Goal: Task Accomplishment & Management: Complete application form

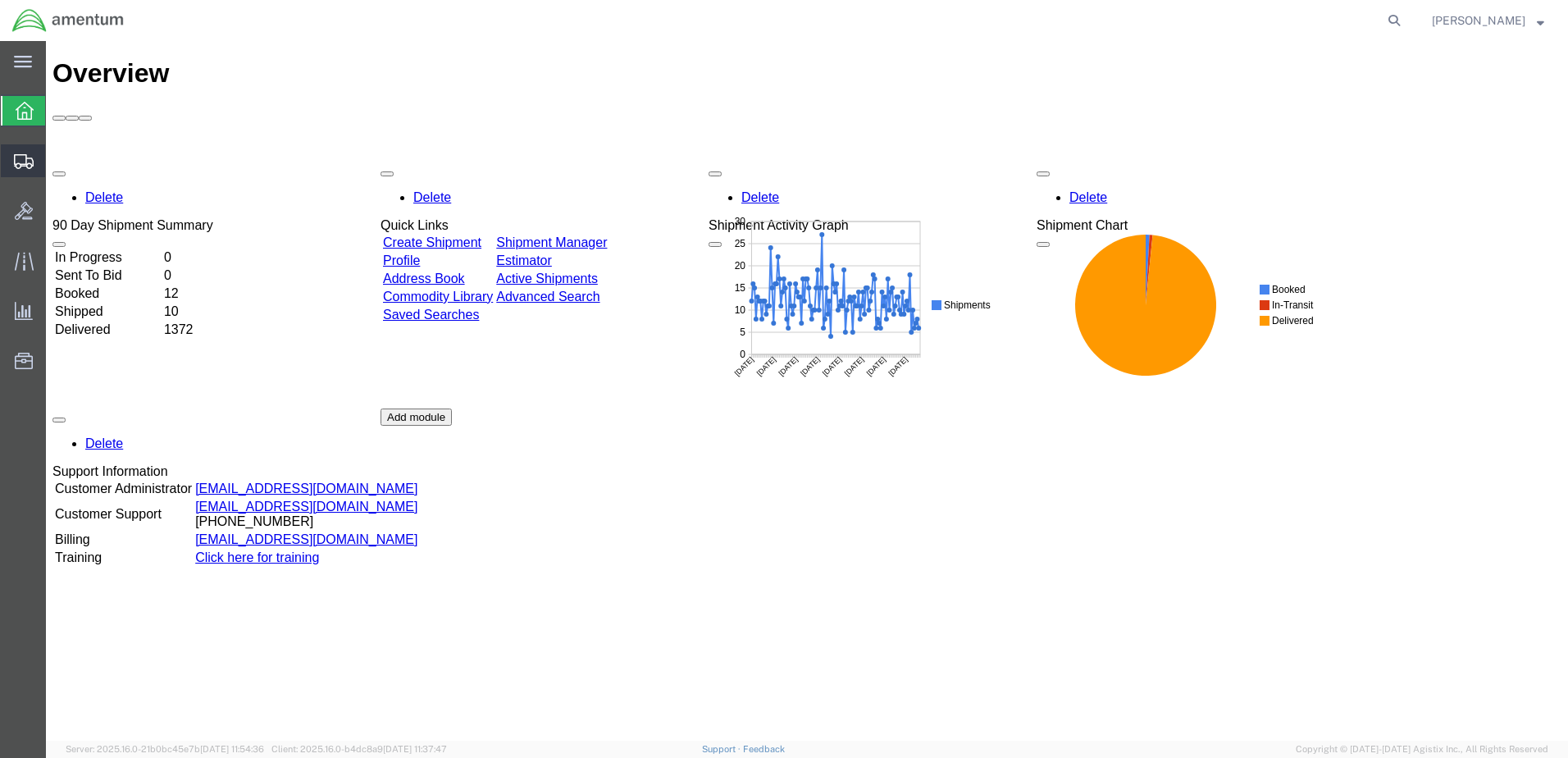
click at [0, 0] on span "Create Shipment" at bounding box center [0, 0] width 0 height 0
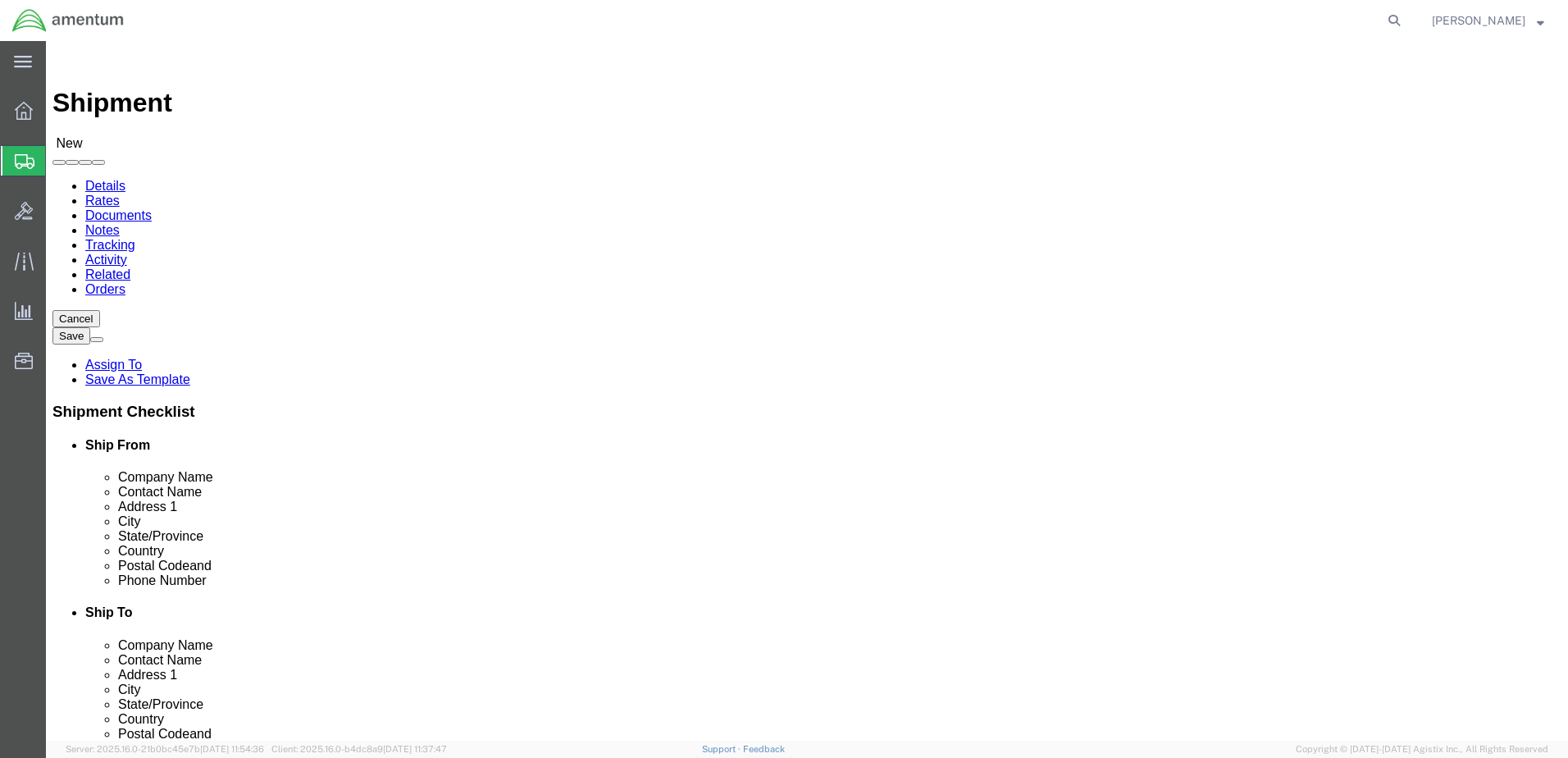
select select
select select "49949"
select select "AZ"
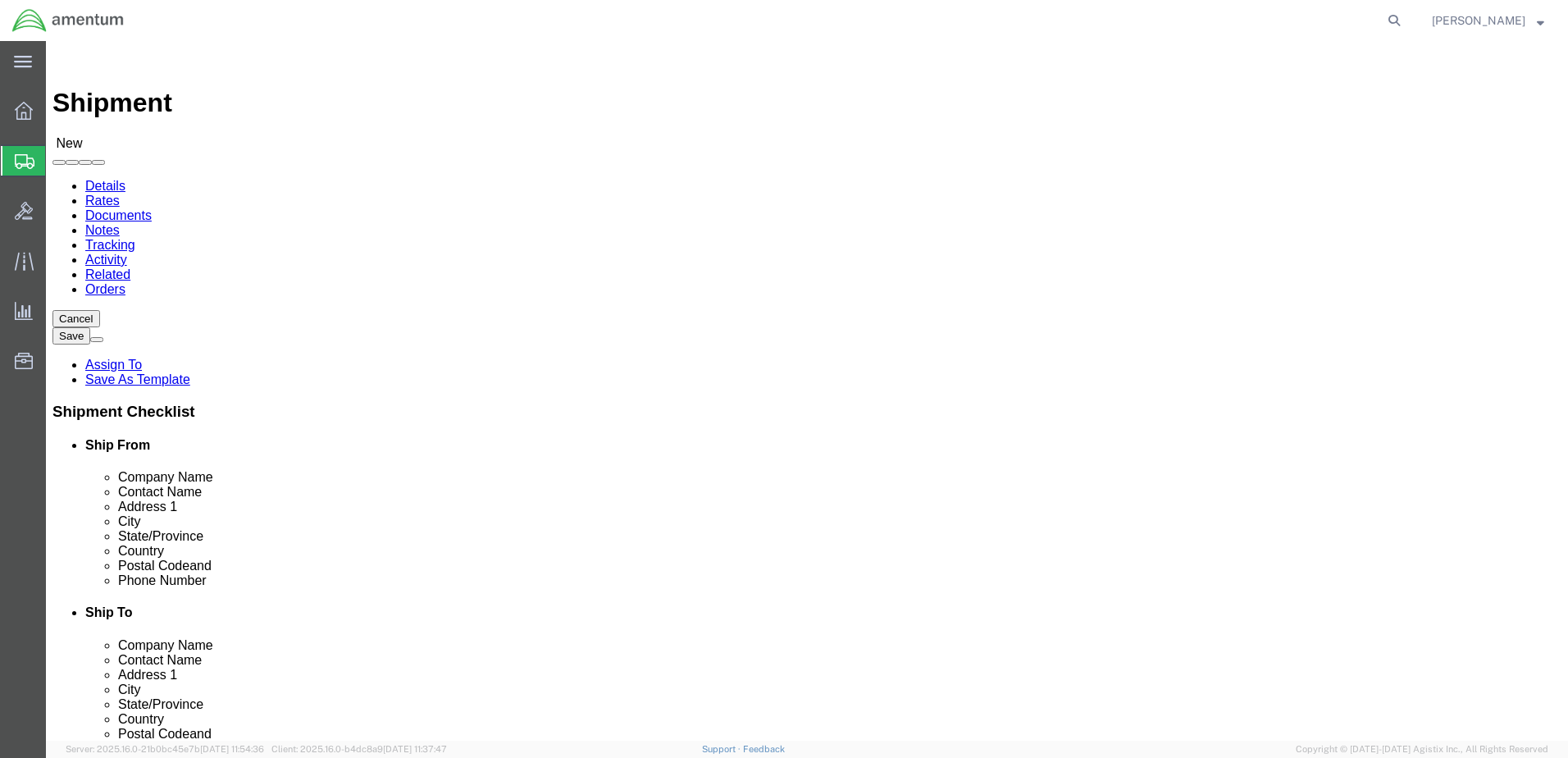
drag, startPoint x: 255, startPoint y: 334, endPoint x: 124, endPoint y: 352, distance: 132.2
click div "Contact Name"
type input "[PERSON_NAME]"
drag, startPoint x: 403, startPoint y: 598, endPoint x: 249, endPoint y: 591, distance: 154.2
click input "text"
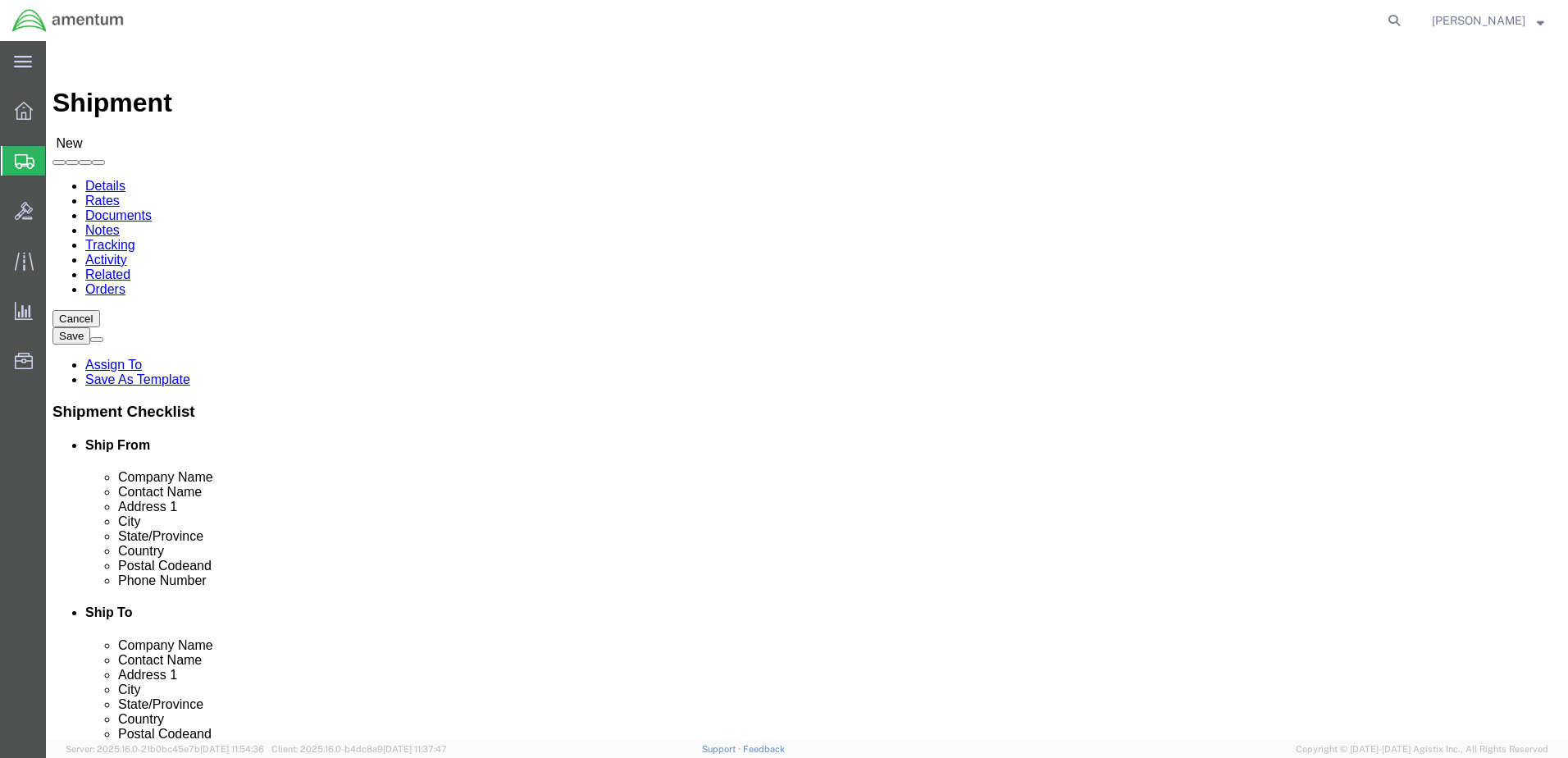
type input "[PERSON_NAME][EMAIL_ADDRESS][PERSON_NAME][DOMAIN_NAME]"
select select "49917"
select select "FL"
click input "text"
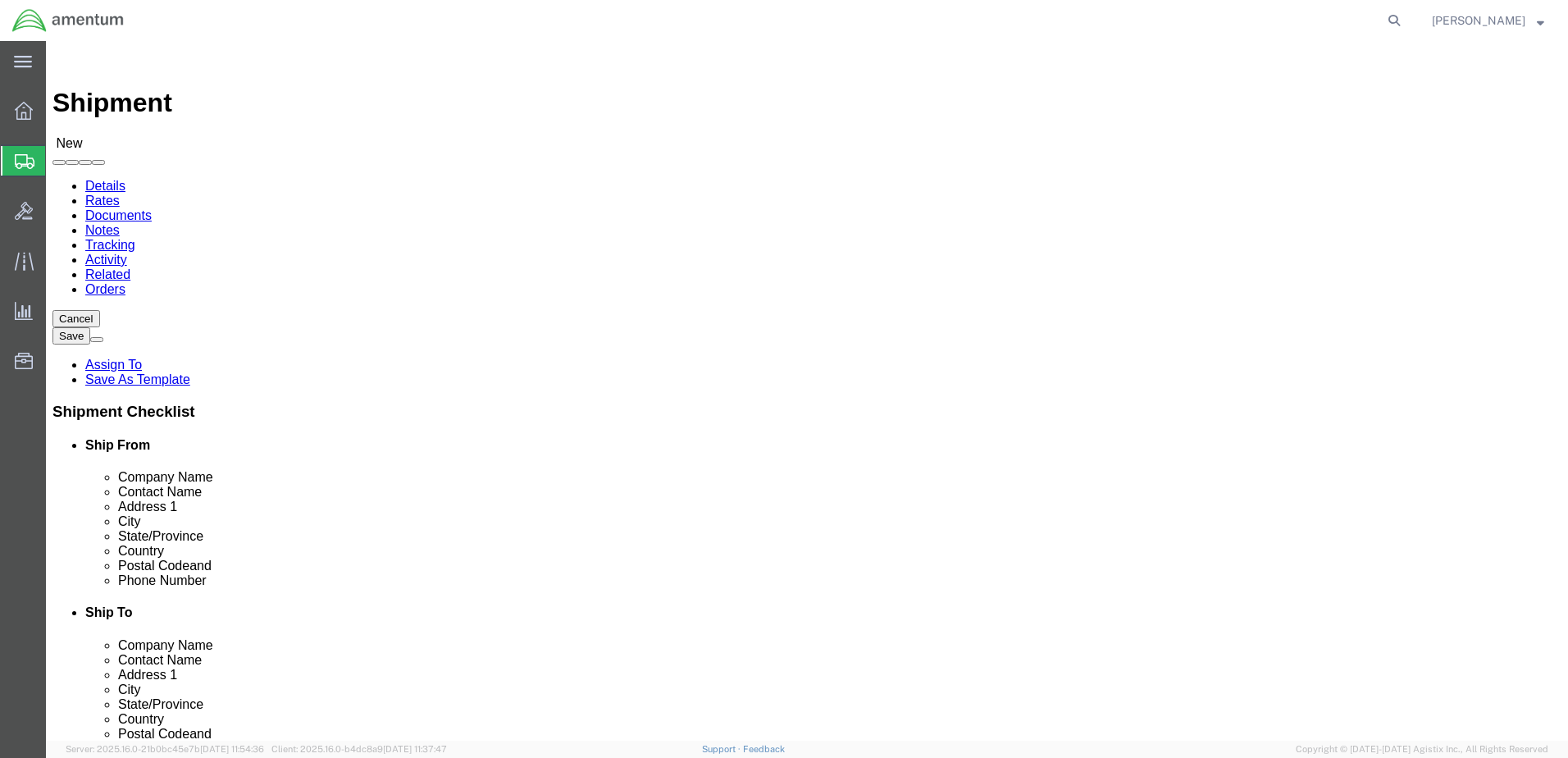
type input "[PERSON_NAME]"
drag, startPoint x: 938, startPoint y: 554, endPoint x: 819, endPoint y: 546, distance: 119.3
click input "text"
type input "[PHONE_NUMBER]"
click input "text"
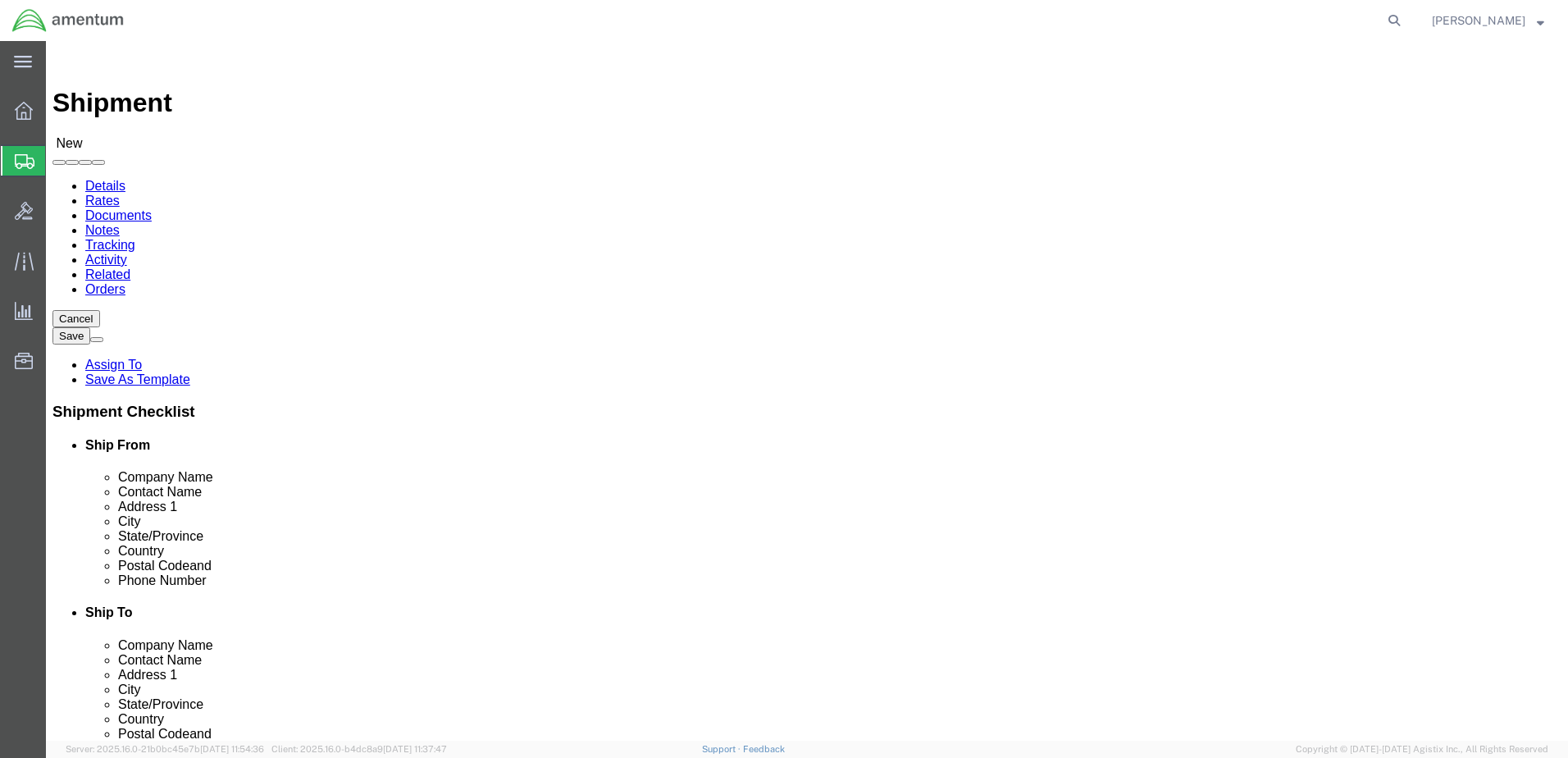
paste input "[PERSON_NAME][EMAIL_ADDRESS][PERSON_NAME][DOMAIN_NAME]"
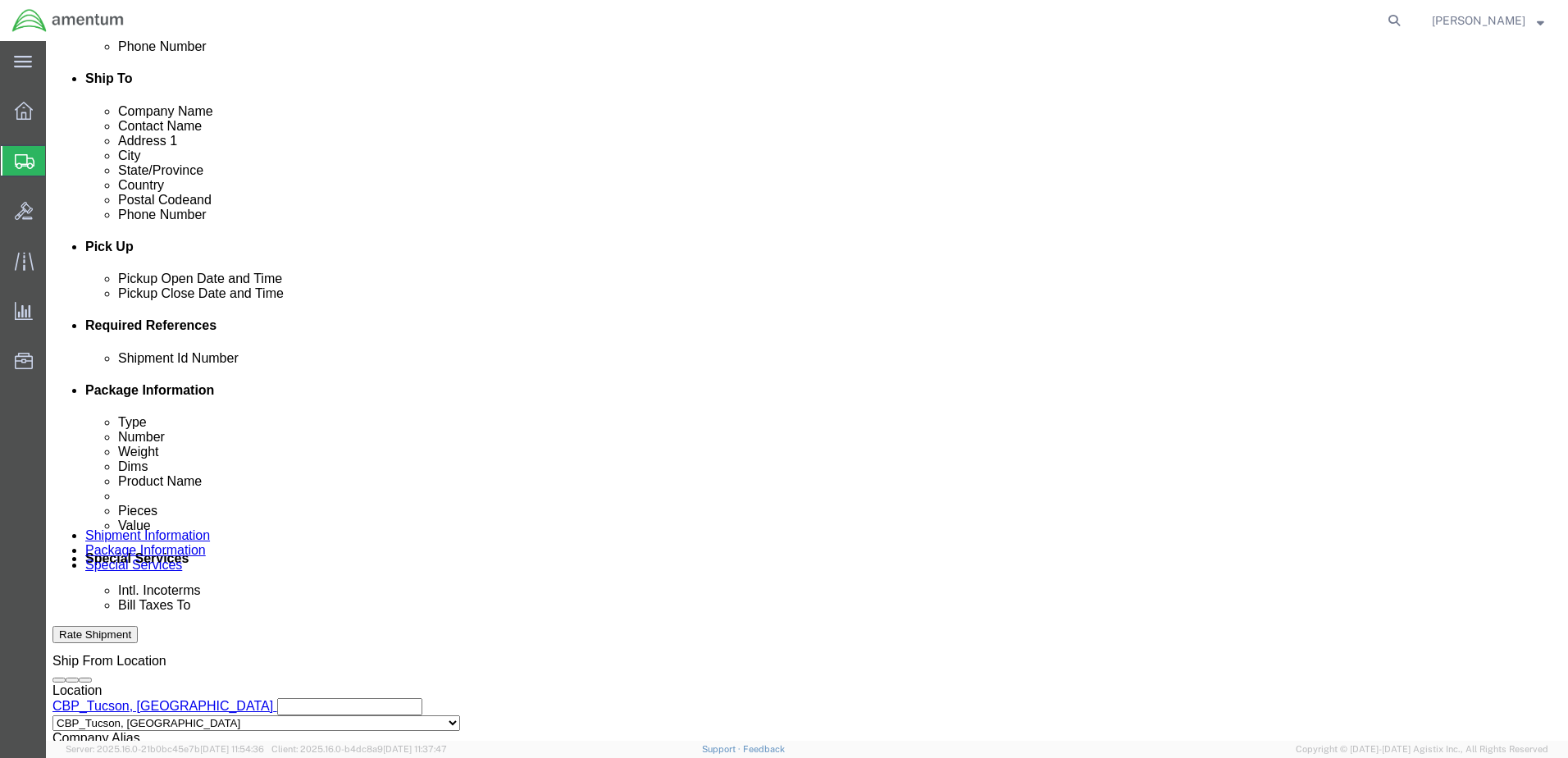
scroll to position [574, 0]
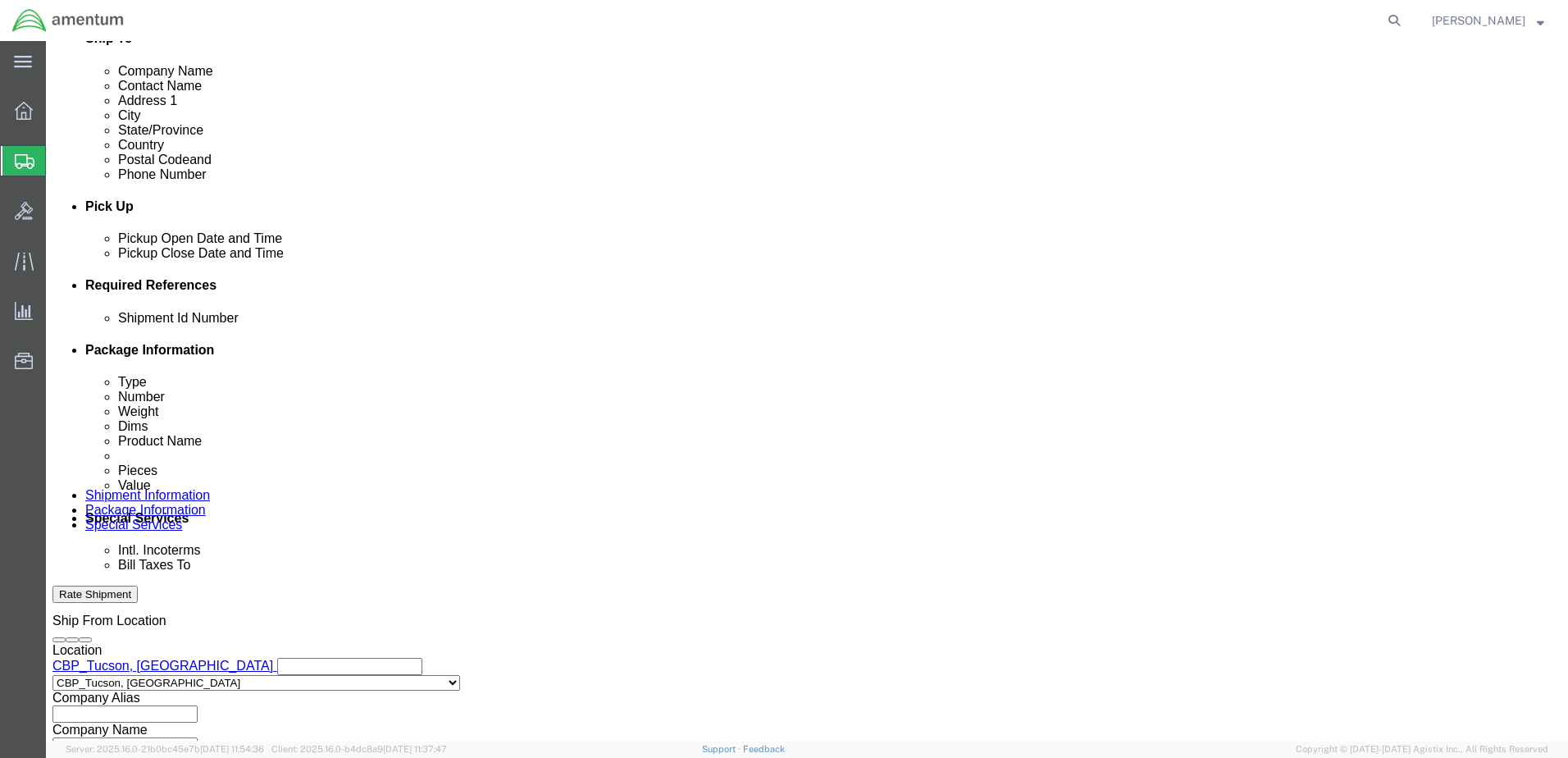
type input "[PERSON_NAME][EMAIL_ADDRESS][PERSON_NAME][DOMAIN_NAME]"
click div "[DATE] 2:00 PM"
type input "3:00 PM"
click button "Apply"
click button "Add reference"
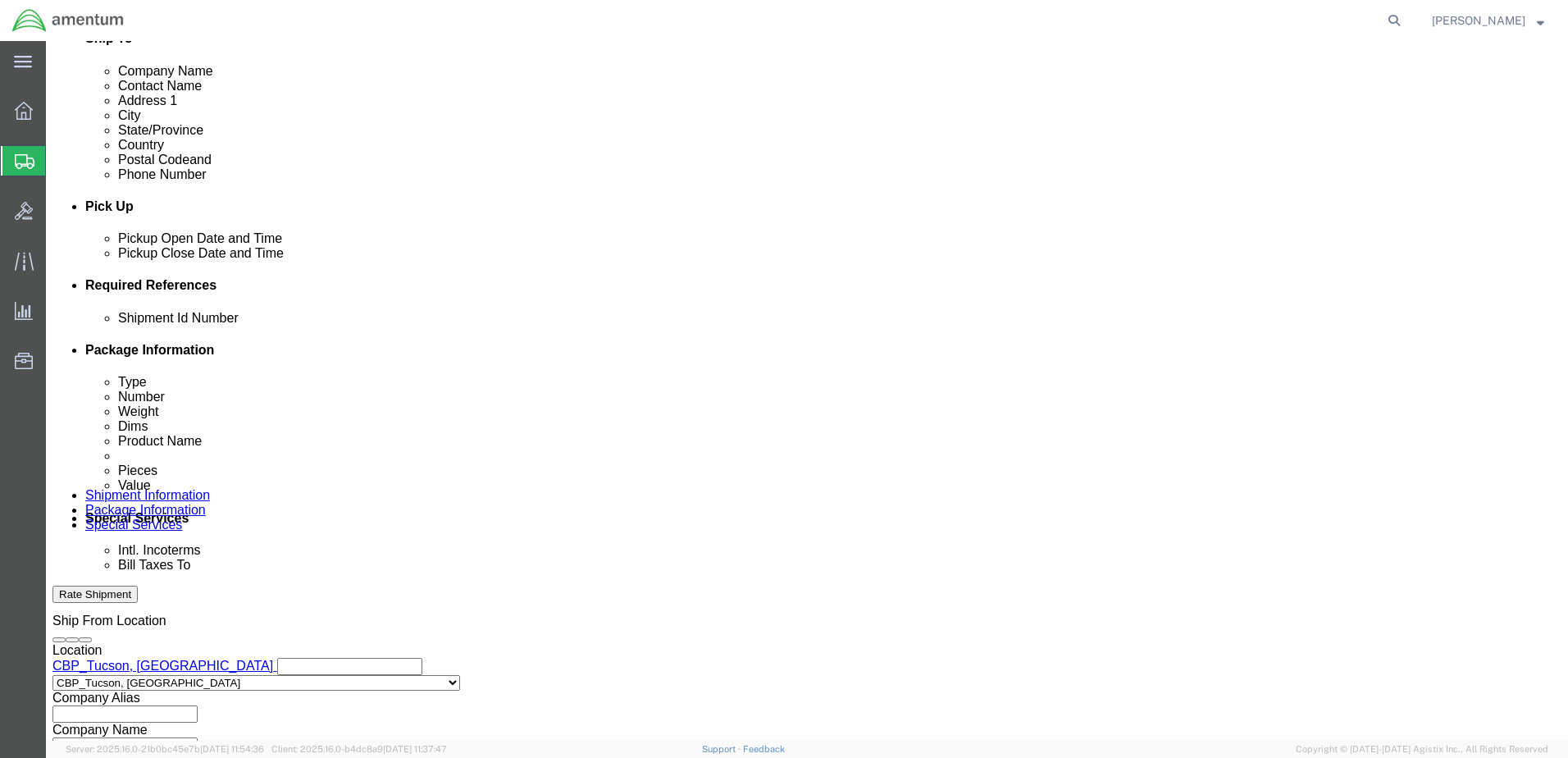
click button "Add reference"
click select "Select Account Type Activity ID Airline Appointment Number ASN Batch Request # …"
click input "text"
drag, startPoint x: 240, startPoint y: 465, endPoint x: 232, endPoint y: 463, distance: 8.2
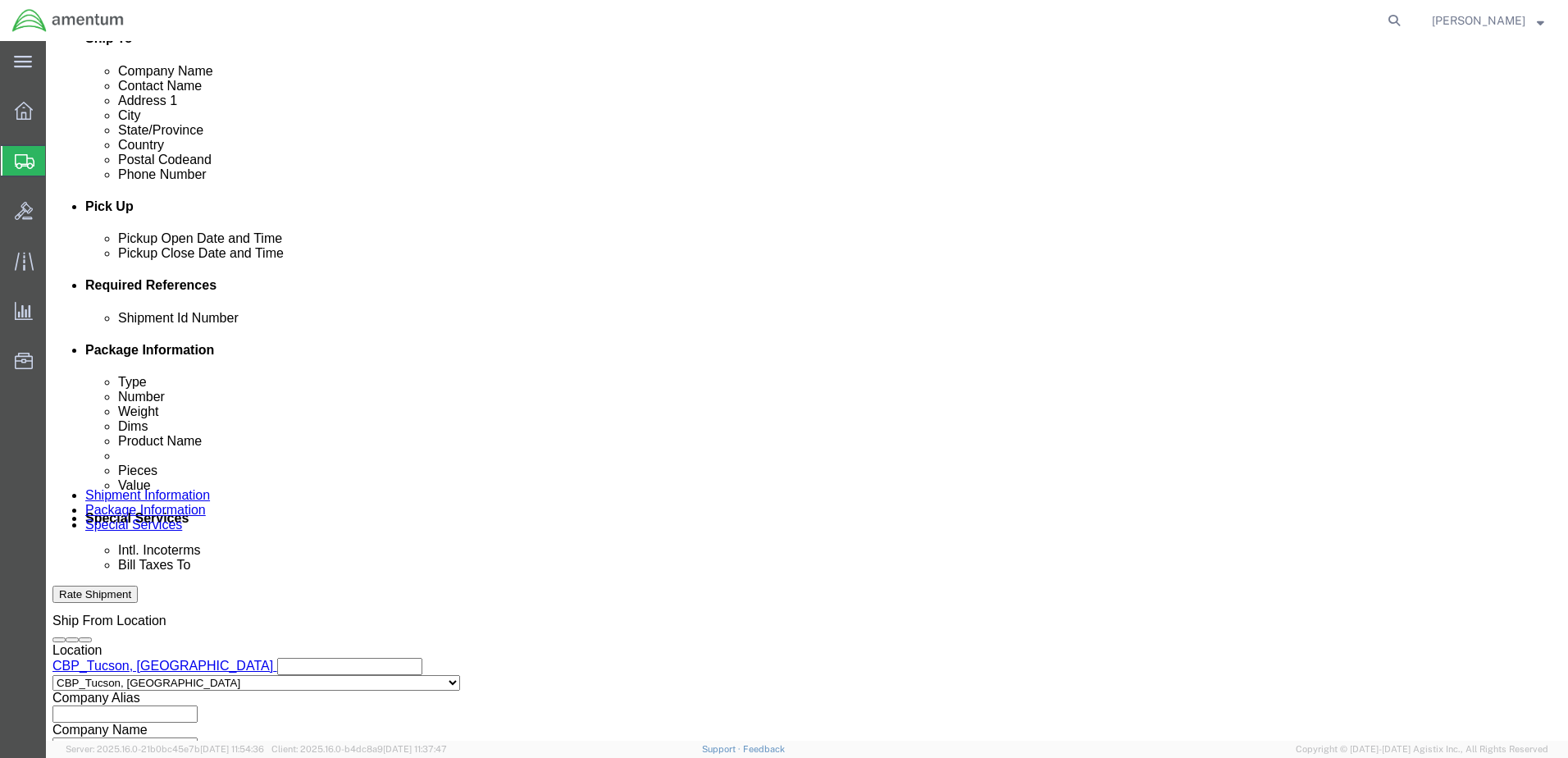
drag, startPoint x: 232, startPoint y: 463, endPoint x: 293, endPoint y: 513, distance: 78.9
click div "Ship From Location Location [GEOGRAPHIC_DATA], [GEOGRAPHIC_DATA] My Profile Loc…"
drag, startPoint x: 227, startPoint y: 467, endPoint x: 351, endPoint y: 518, distance: 134.1
click div "Ship From Location Location [GEOGRAPHIC_DATA], [GEOGRAPHIC_DATA] My Profile Loc…"
click input "text"
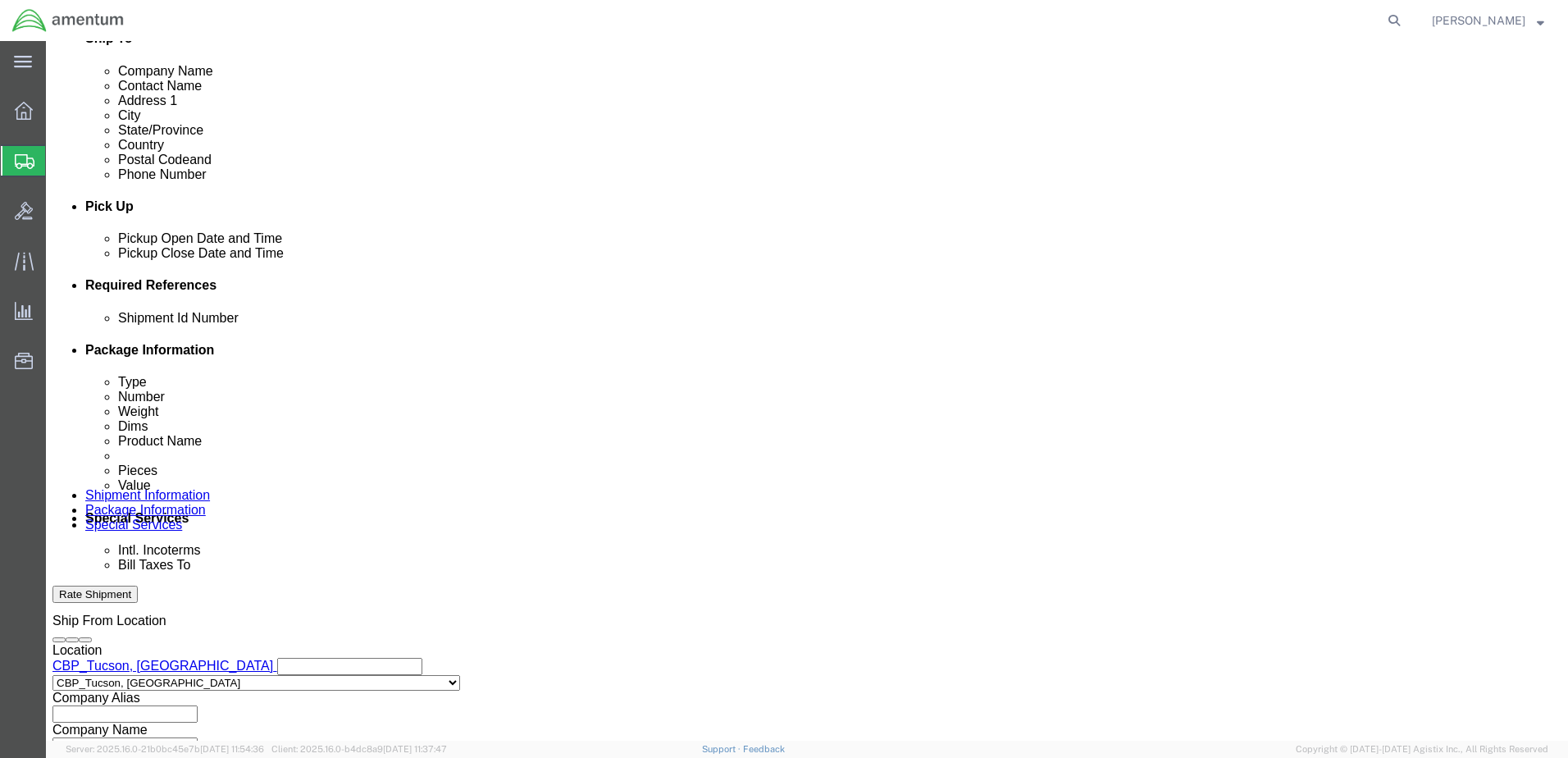
type input "6118.03.03.2219.000.WTU.0000"
click input "text"
type input "s"
drag, startPoint x: 261, startPoint y: 422, endPoint x: 199, endPoint y: 418, distance: 62.1
click div "Shipment Id Number SN: 680474 Select Account Type Activity ID Airline Appointme…"
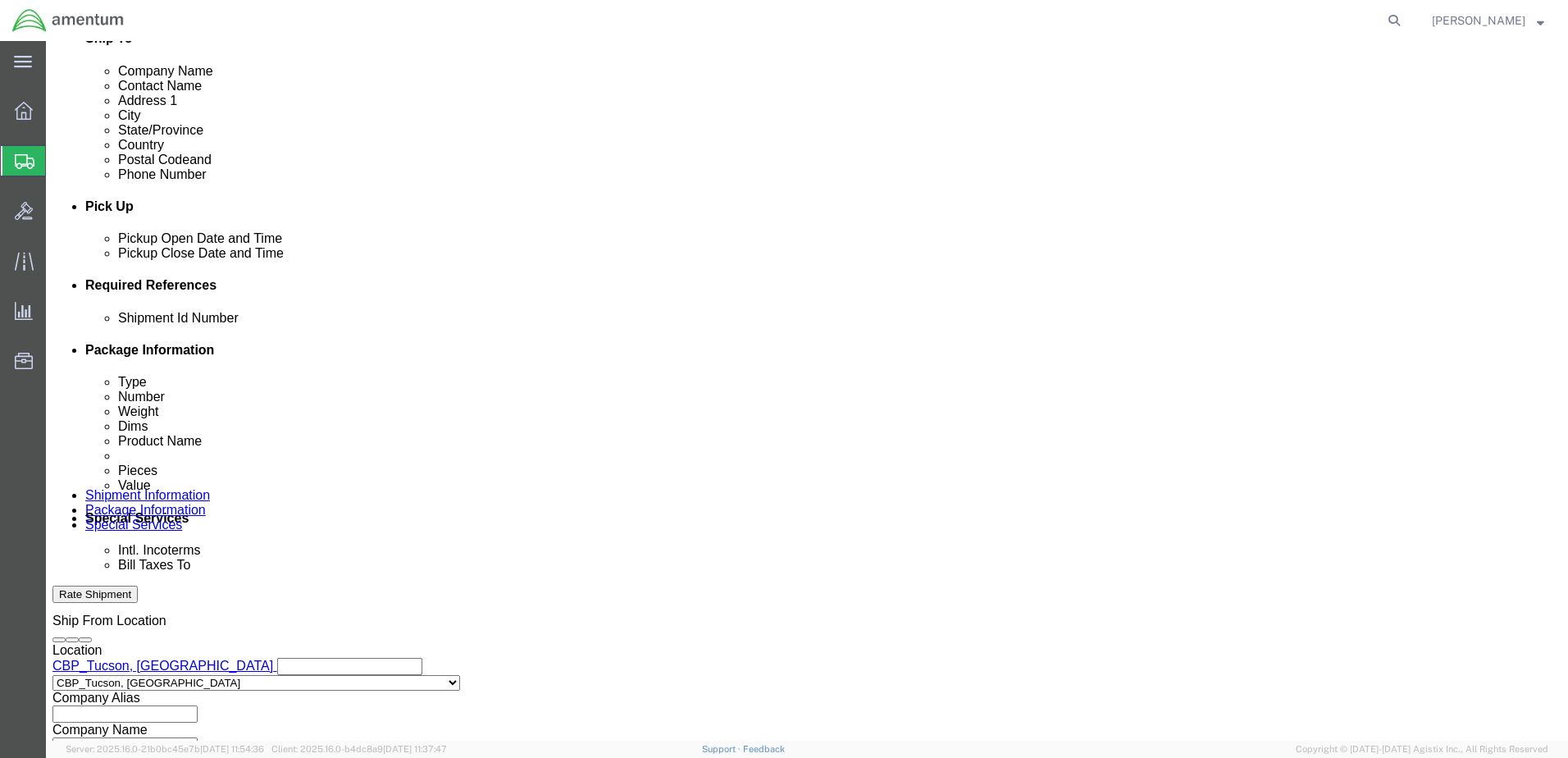
type input "SN: 680474"
click select "Select Account Type Activity ID Airline Appointment Number ASN Batch Request # …"
select select "CUSTREF"
click select "Select Account Type Activity ID Airline Appointment Number ASN Batch Request # …"
paste input "SN: 680474"
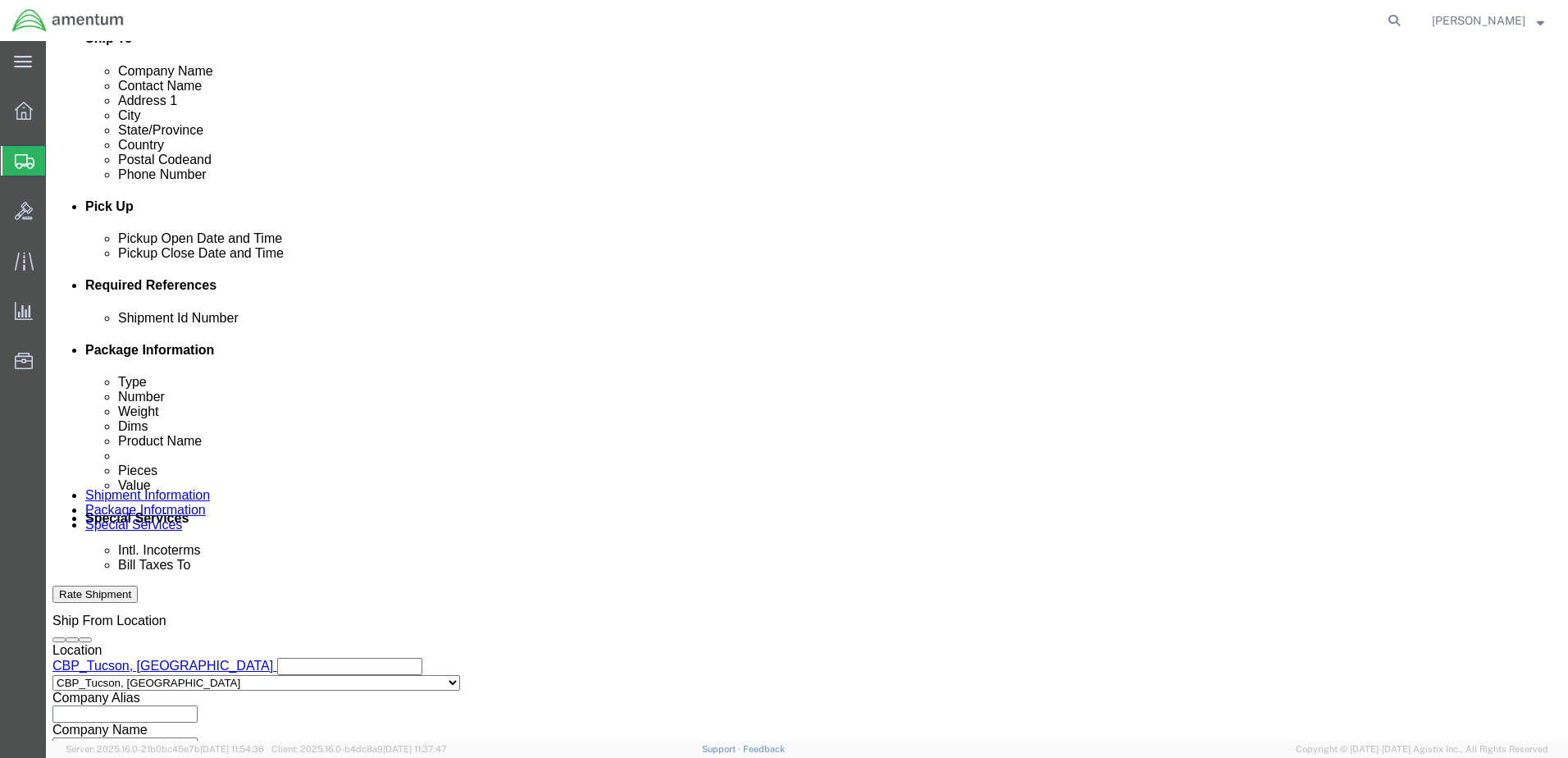
type input "SN: 680474"
click select "Select Account Type Activity ID Airline Appointment Number ASN Batch Request # …"
select select "DEPT"
click select "Select Account Type Activity ID Airline Appointment Number ASN Batch Request # …"
click input "text"
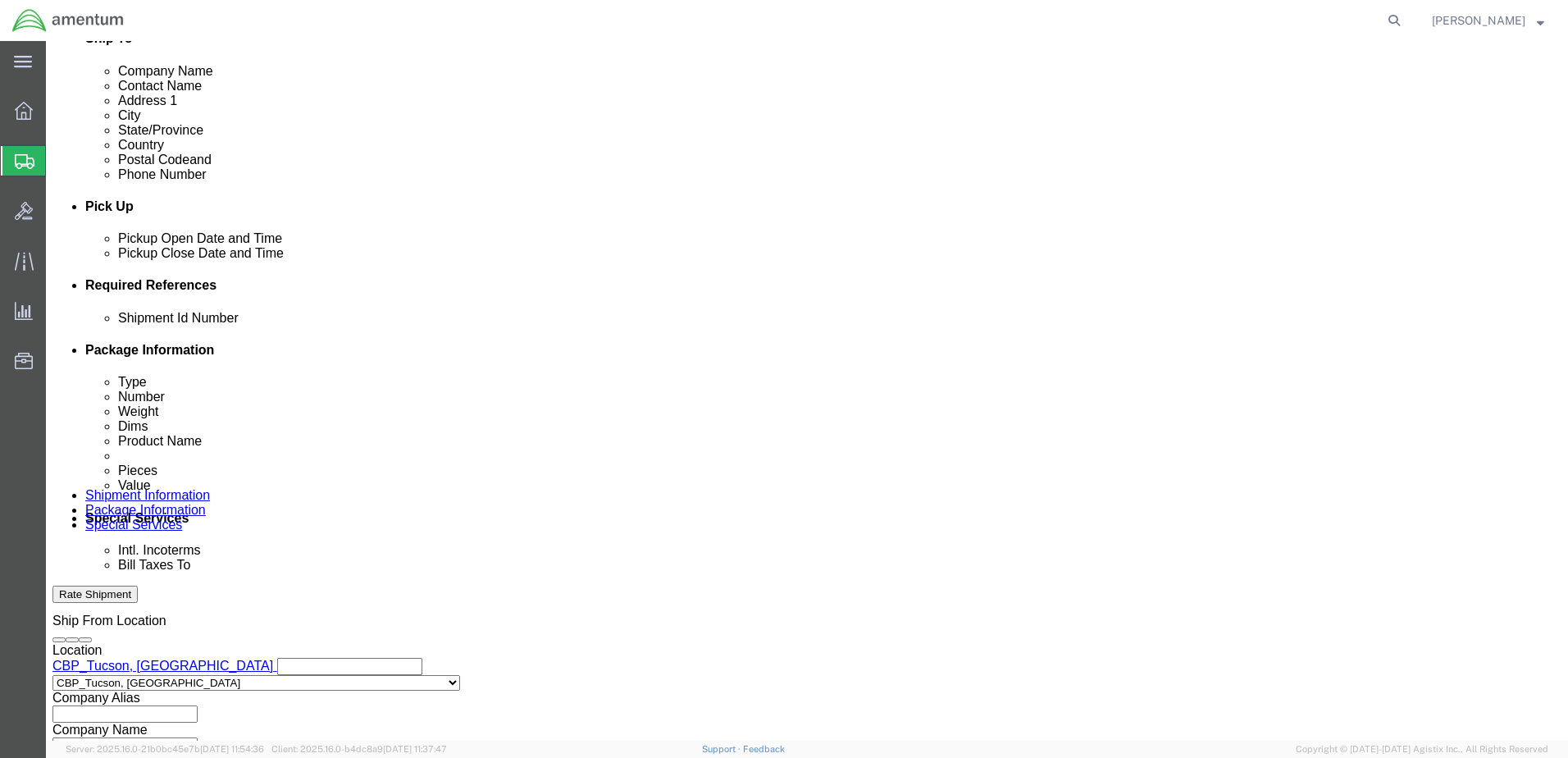
type input "CBP"
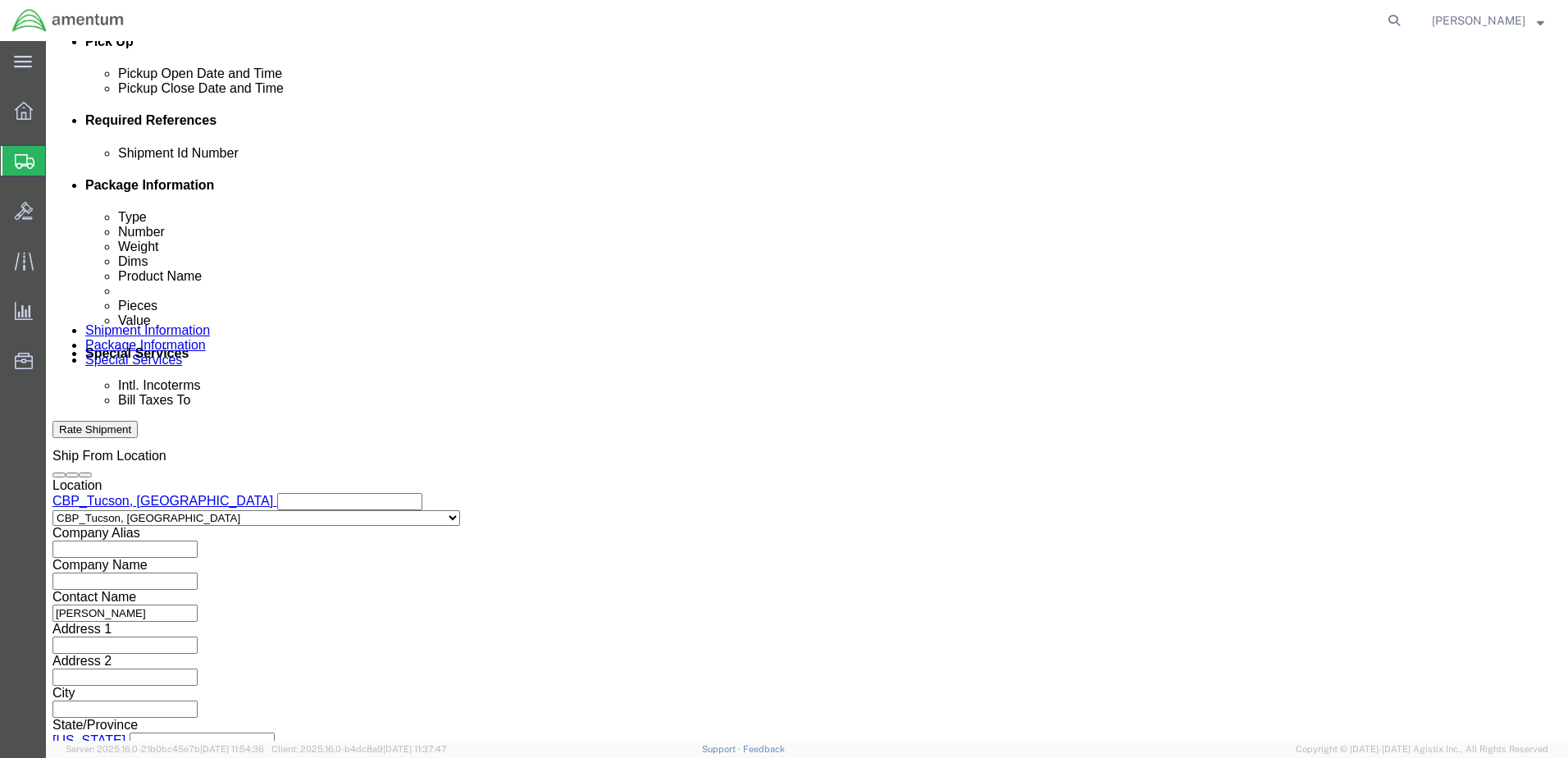
scroll to position [740, 0]
click button "Continue"
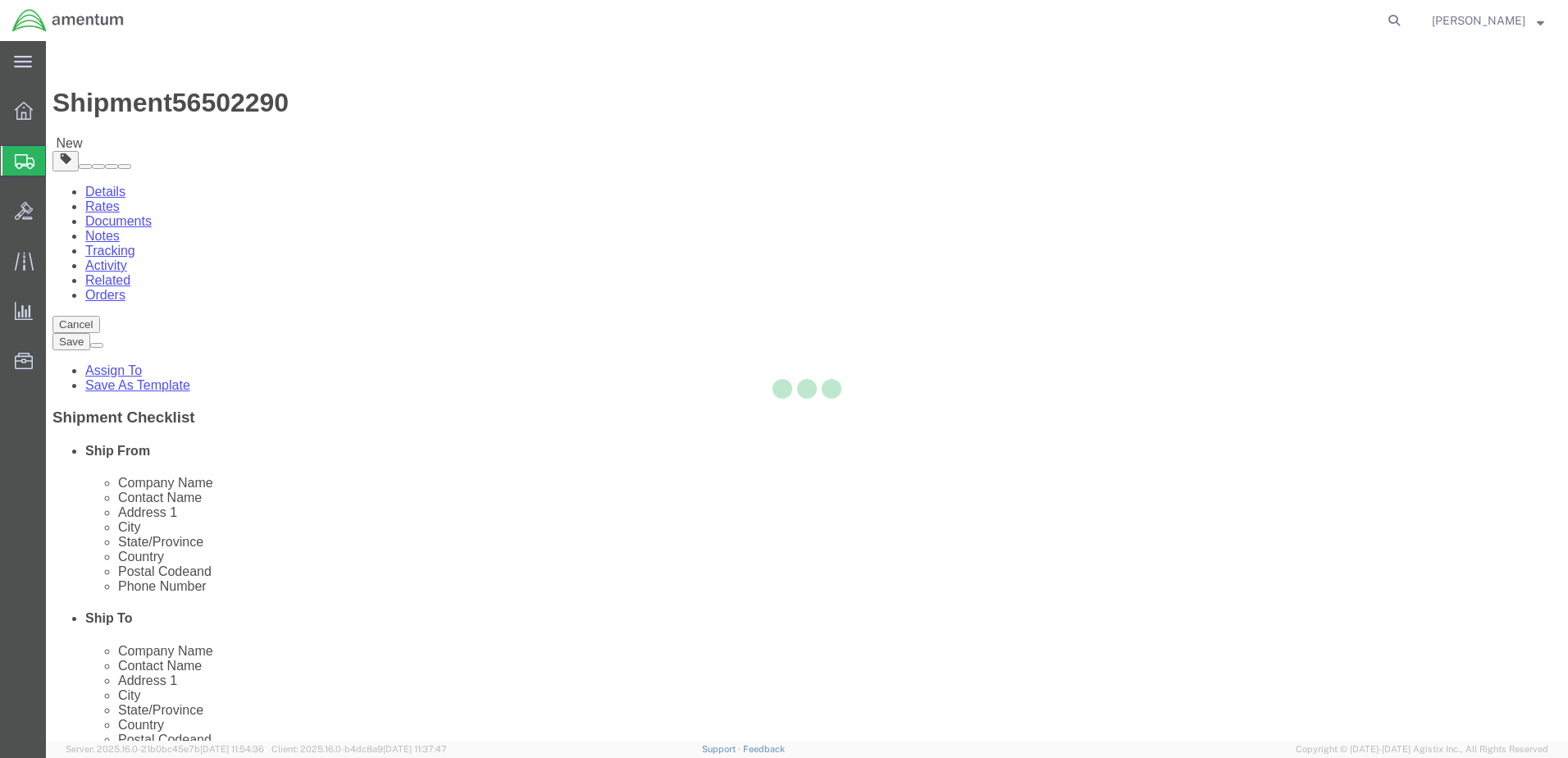
select select "CBOX"
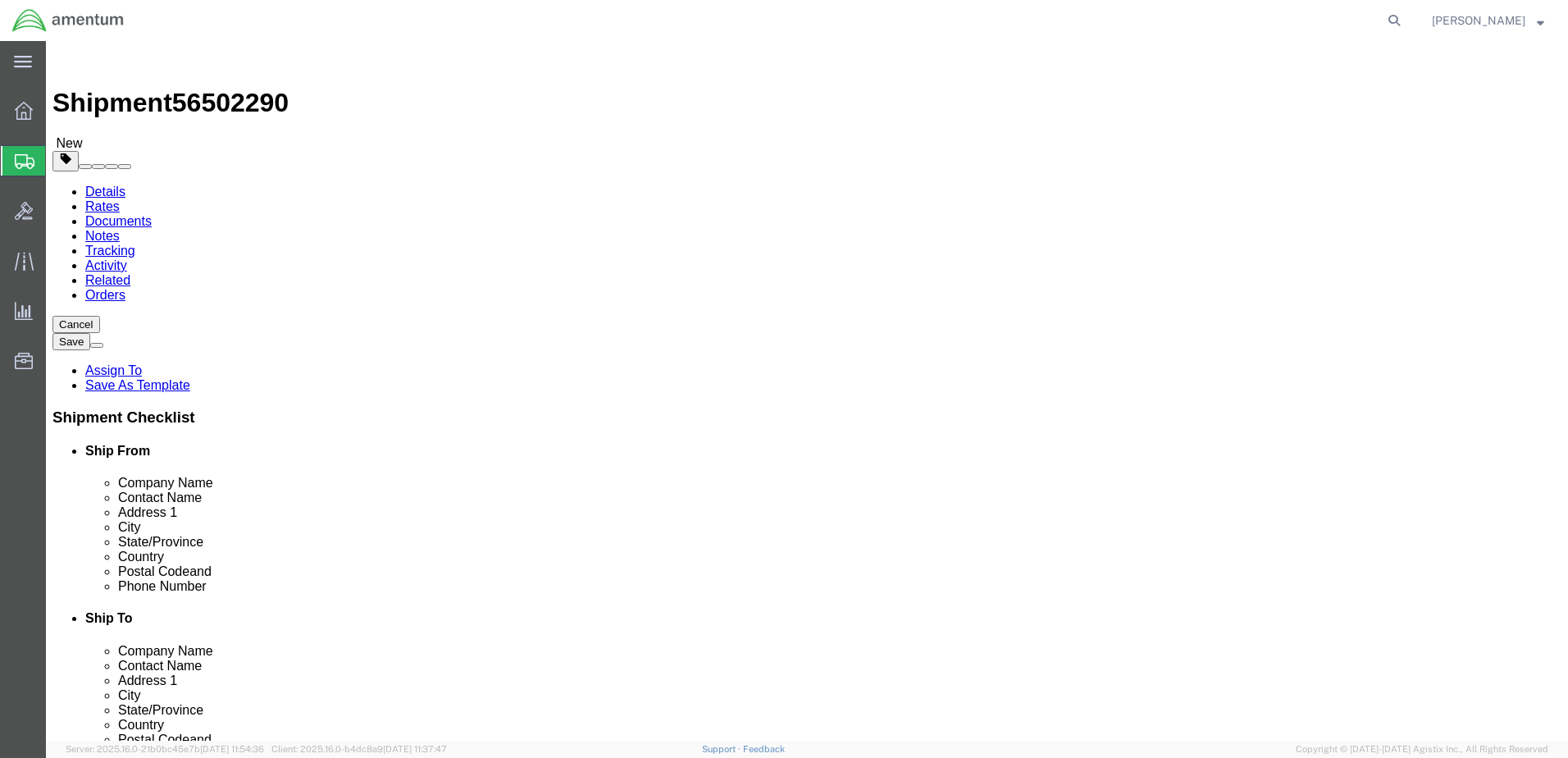
click input "text"
type input "12"
type input "12.5"
type input "5"
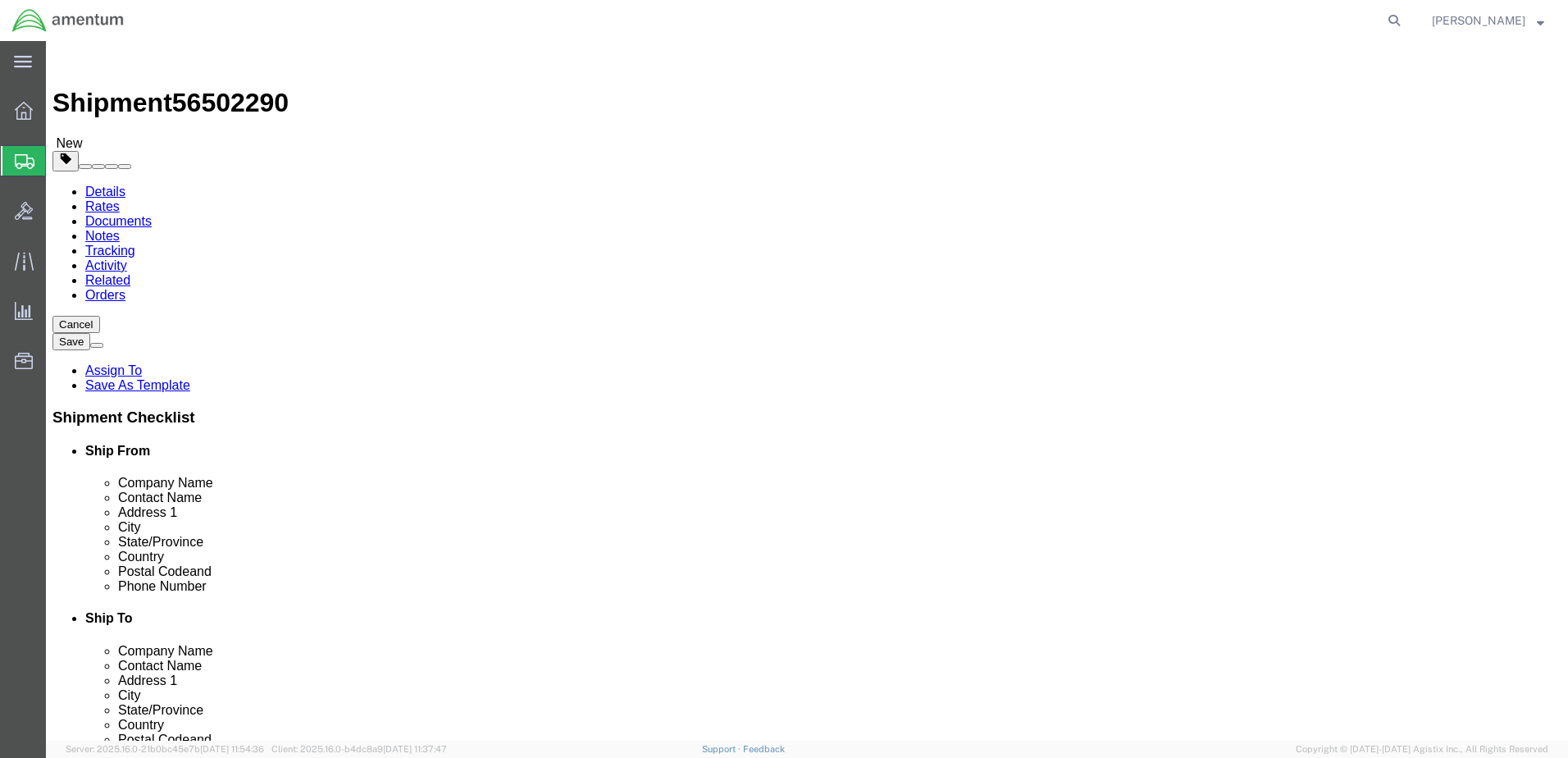
click link "Add Content"
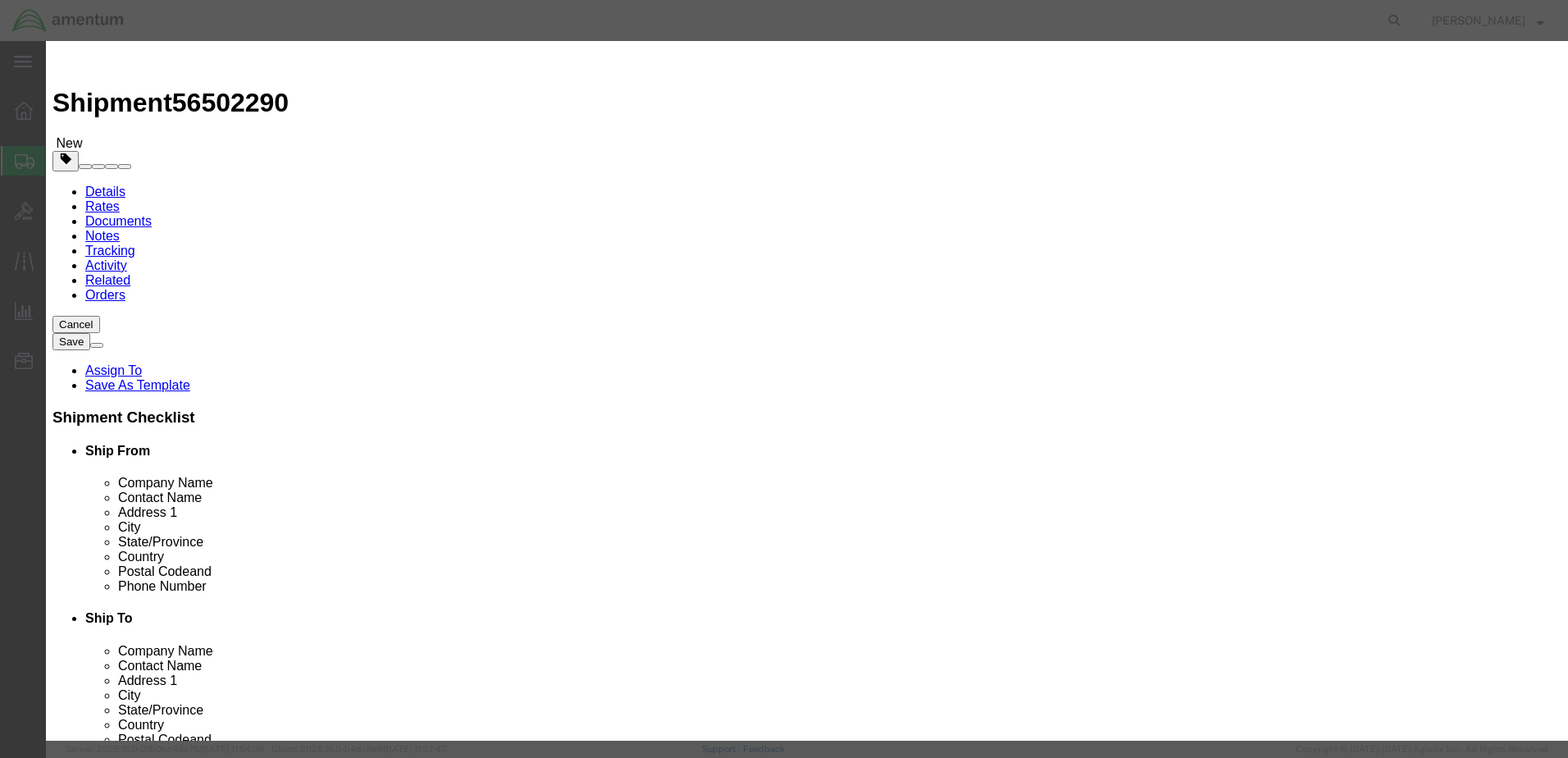
click input "text"
type input "ACFT PART"
select select "US"
drag, startPoint x: 514, startPoint y: 165, endPoint x: 474, endPoint y: 163, distance: 40.0
click div "0"
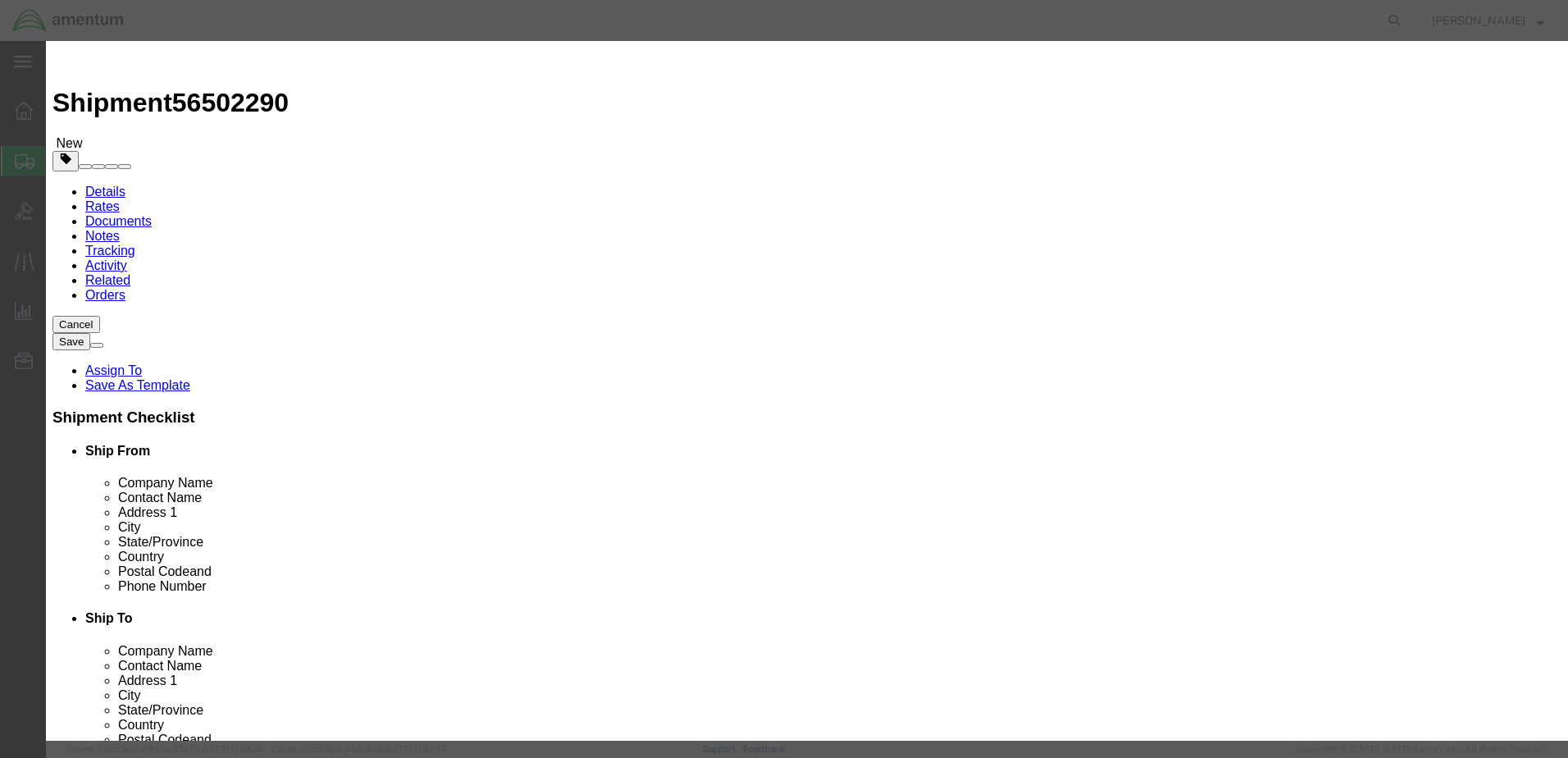
type input "1"
click input "text"
type input "18000.00"
select select "USD"
click select "Select 50 55 60 65 70 85 92.5 100 125 175 250 300 400"
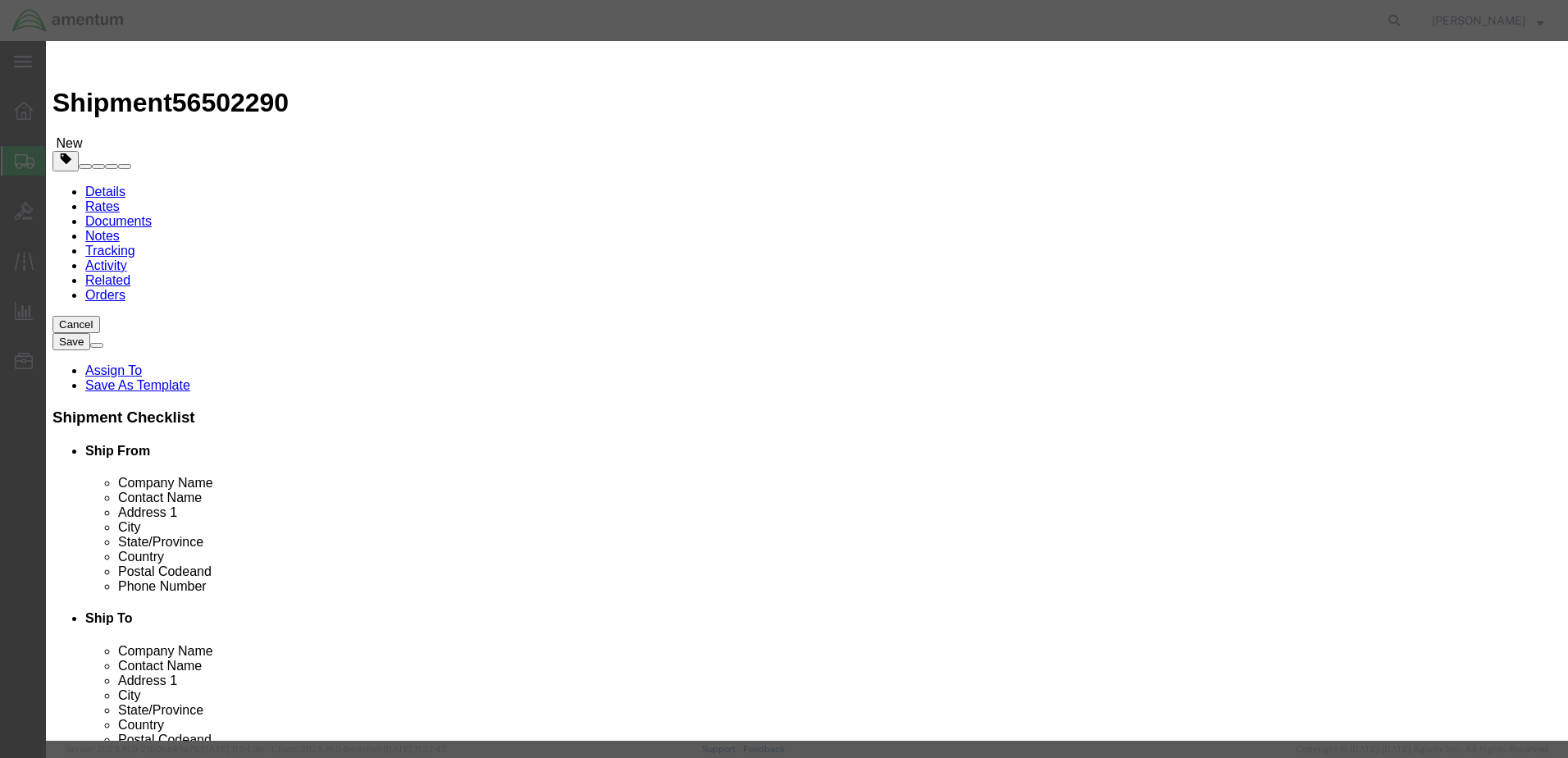
select select "175"
click select "Select 50 55 60 65 70 85 92.5 100 125 175 250 300 400"
click textarea
type textarea "RECVR, RADIO NAV (XD2)"
type input "1714"
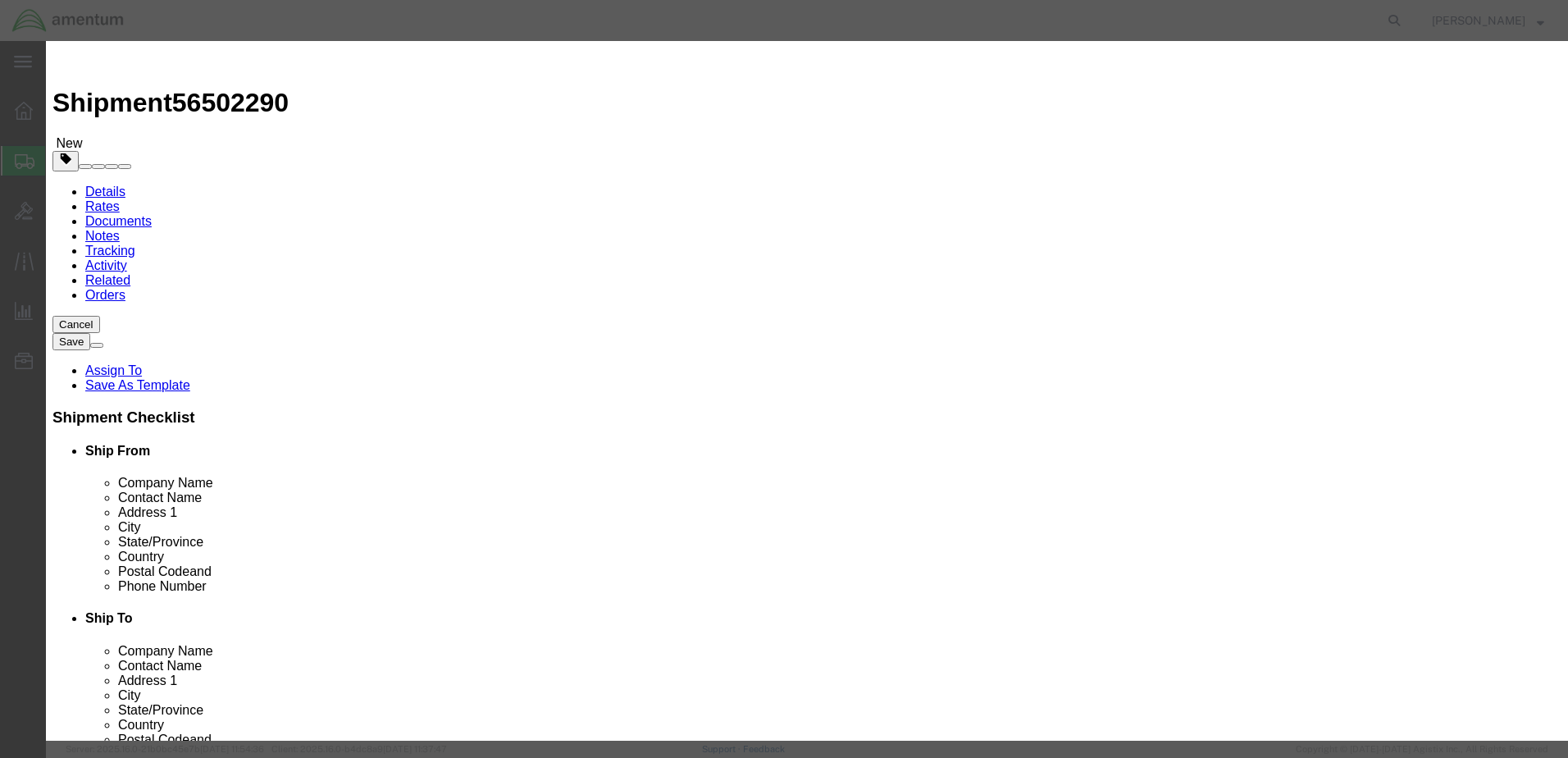
type input "[MEDICAL_DATA]_150"
drag, startPoint x: 1084, startPoint y: 126, endPoint x: 907, endPoint y: 126, distance: 177.0
click div "Description RECVR, RADIO NAV (XD2) SN:"
type textarea "SN: 680474"
click button "Save & Close"
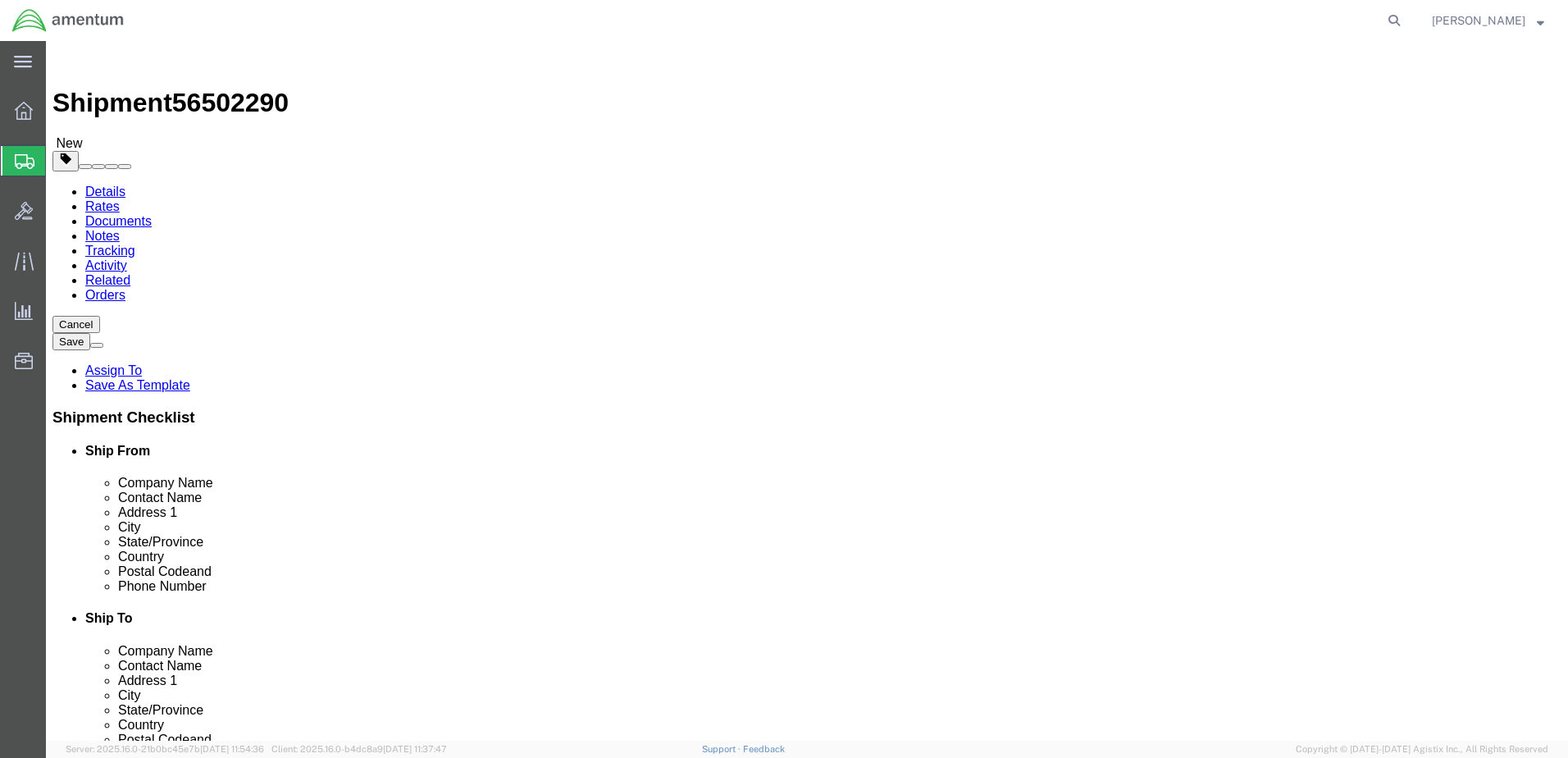
click button "Continue"
click button "Rate Shipment"
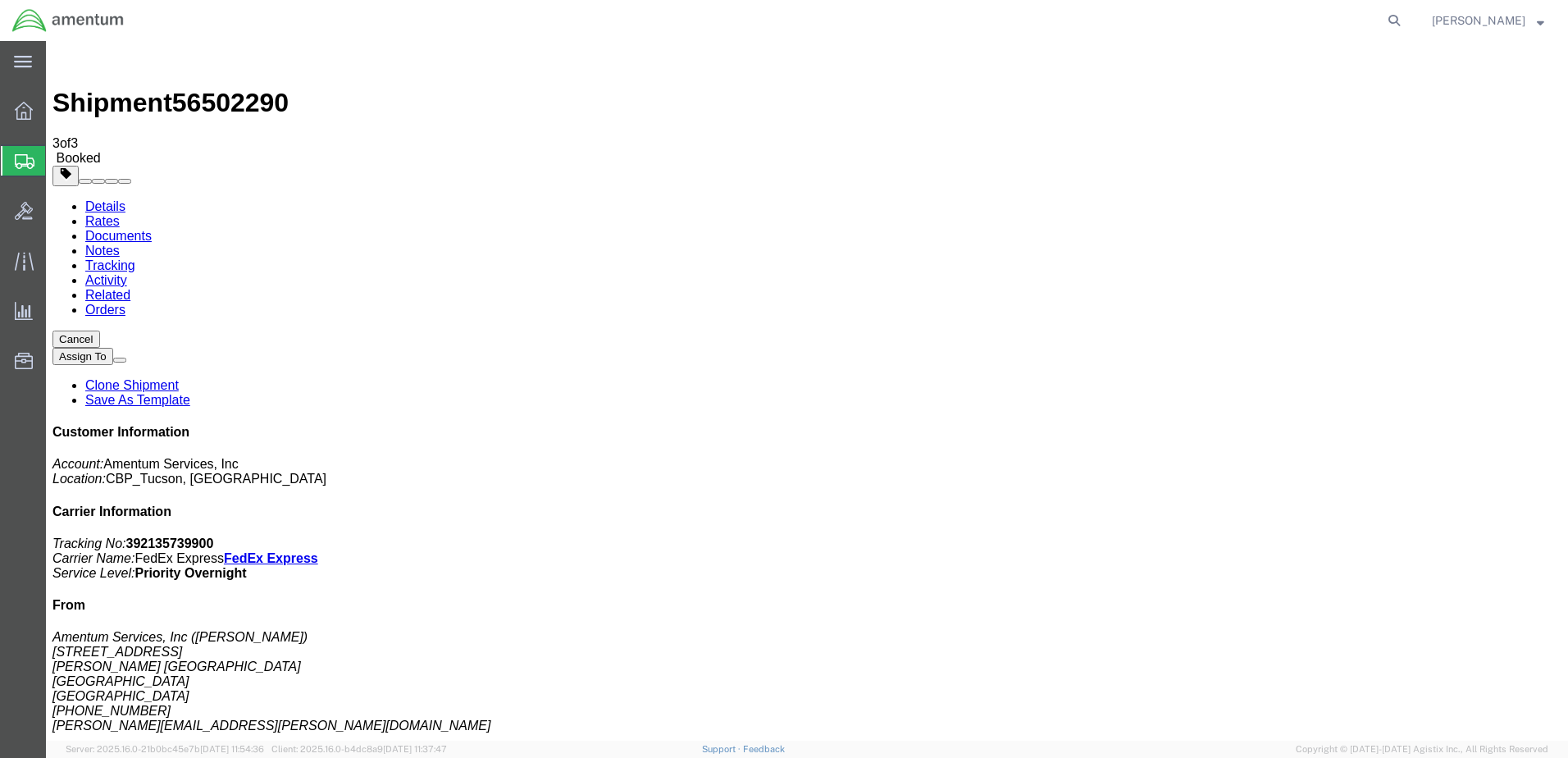
drag, startPoint x: 681, startPoint y: 262, endPoint x: 725, endPoint y: 435, distance: 178.5
click at [1481, 18] on span "[PERSON_NAME]" at bounding box center [1479, 21] width 93 height 18
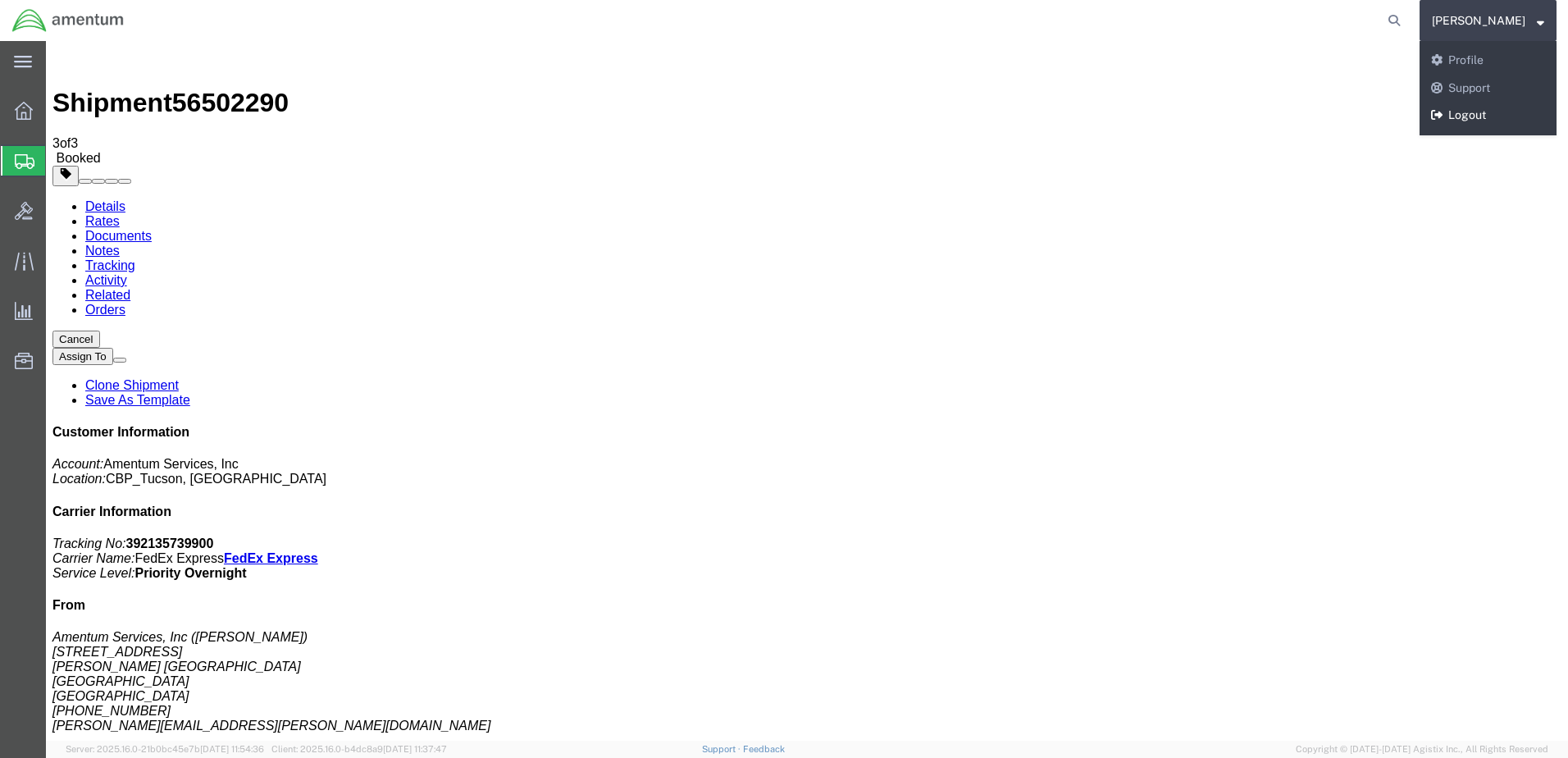
click at [1480, 112] on link "Logout" at bounding box center [1488, 116] width 137 height 28
